Goal: Task Accomplishment & Management: Use online tool/utility

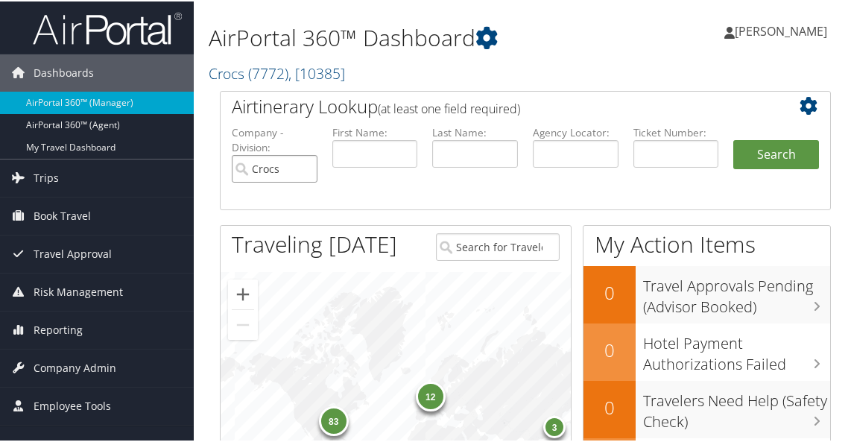
click at [302, 170] on input "Crocs" at bounding box center [275, 167] width 86 height 28
click at [567, 153] on input "text" at bounding box center [576, 153] width 86 height 28
type input "d5zplc"
click at [760, 160] on button "Search" at bounding box center [776, 154] width 86 height 30
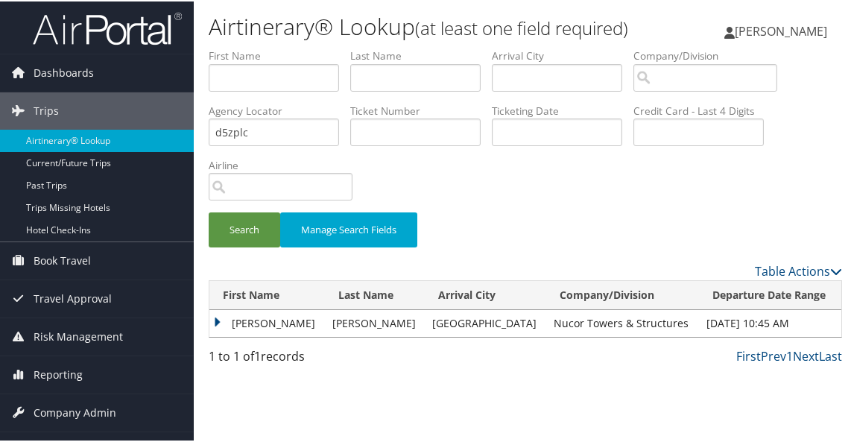
click at [221, 335] on td "[PERSON_NAME]" at bounding box center [266, 321] width 115 height 27
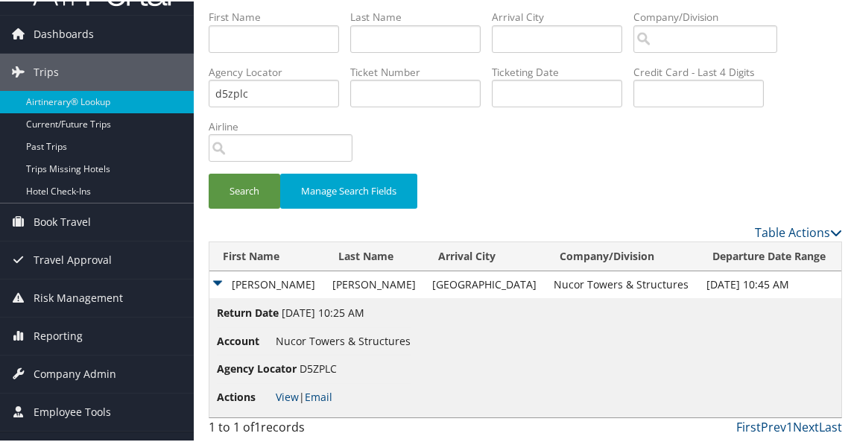
scroll to position [70, 0]
click at [291, 399] on link "View" at bounding box center [287, 395] width 23 height 14
click at [99, 14] on link "Dashboards" at bounding box center [97, 32] width 194 height 37
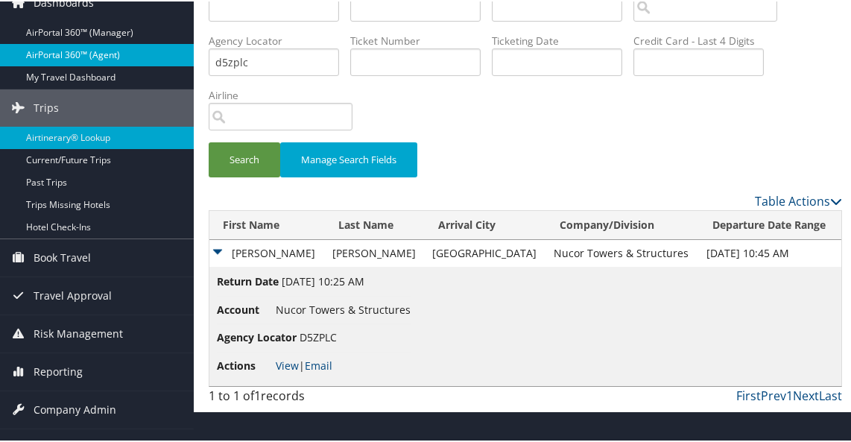
click at [92, 47] on link "AirPortal 360™ (Agent)" at bounding box center [97, 53] width 194 height 22
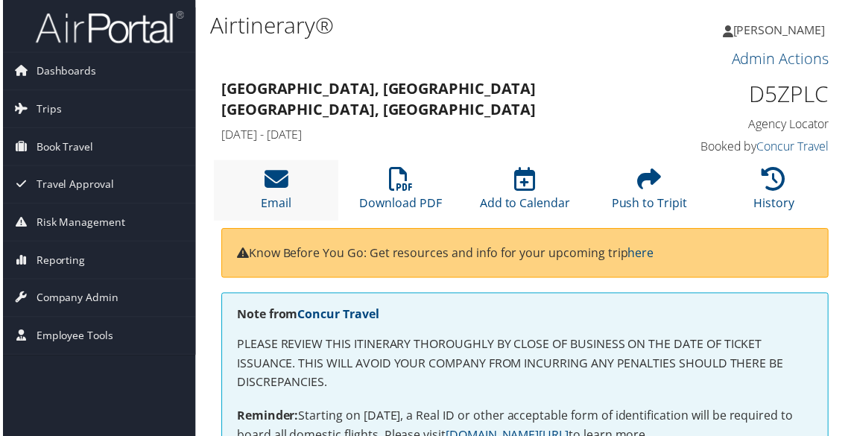
click at [298, 191] on li "Email" at bounding box center [274, 191] width 125 height 60
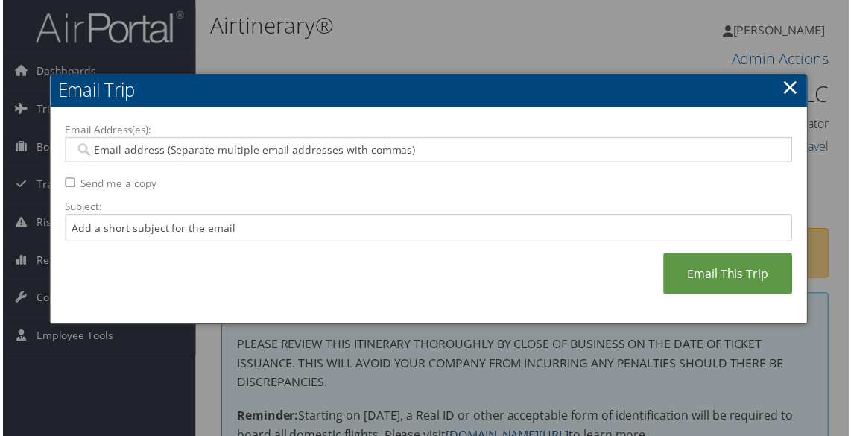
click at [168, 156] on input "Email Address(es):" at bounding box center [428, 150] width 712 height 15
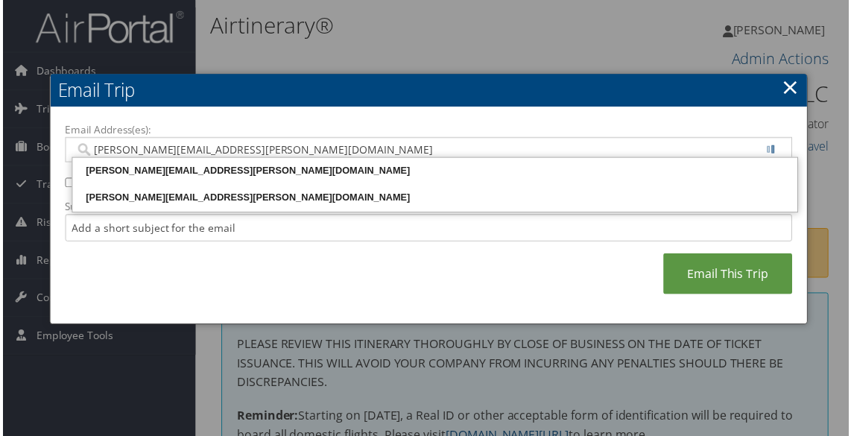
type input "jessica.hendricks@nucor.com"
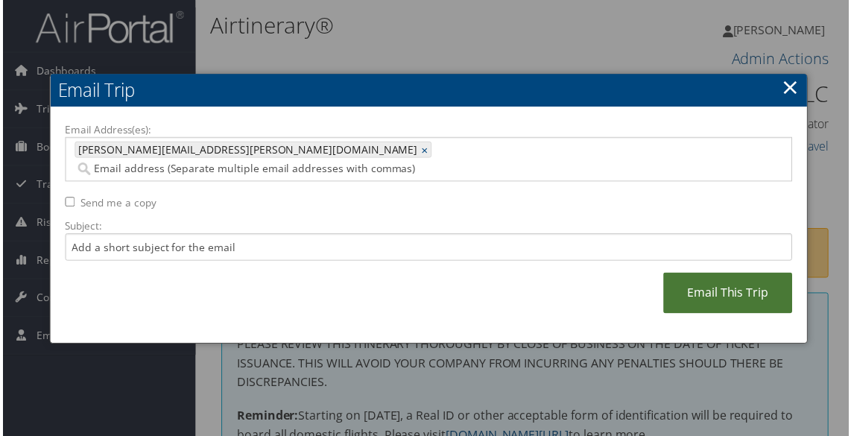
click at [701, 274] on link "Email This Trip" at bounding box center [730, 294] width 130 height 41
